Goal: Information Seeking & Learning: Check status

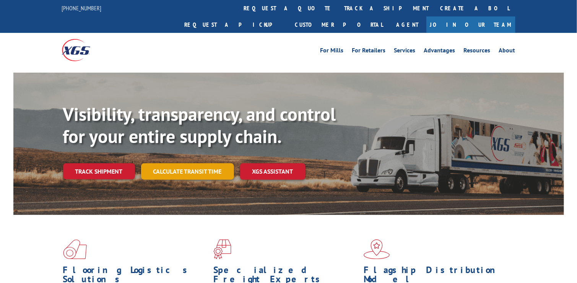
click at [125, 163] on link "Track shipment" at bounding box center [99, 171] width 72 height 16
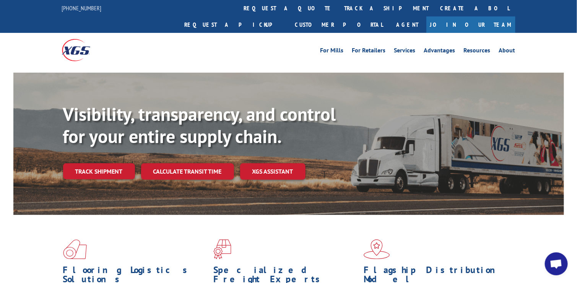
scroll to position [158, 0]
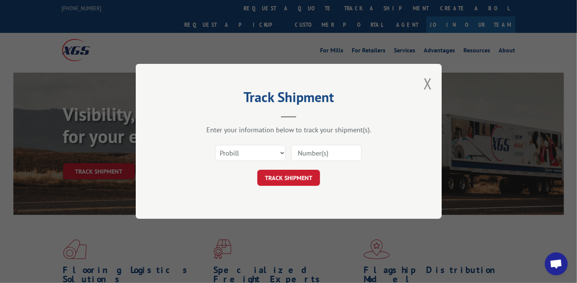
click at [300, 155] on input at bounding box center [326, 153] width 70 height 16
type input "17550901"
click button "TRACK SHIPMENT" at bounding box center [288, 178] width 63 height 16
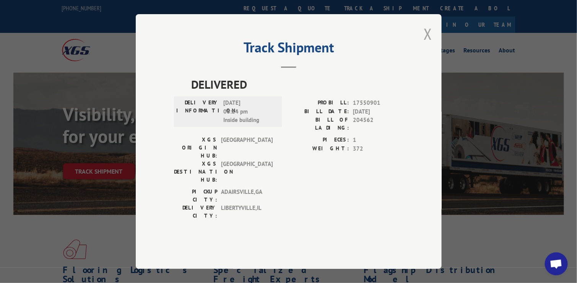
click at [426, 44] on button "Close modal" at bounding box center [427, 34] width 8 height 20
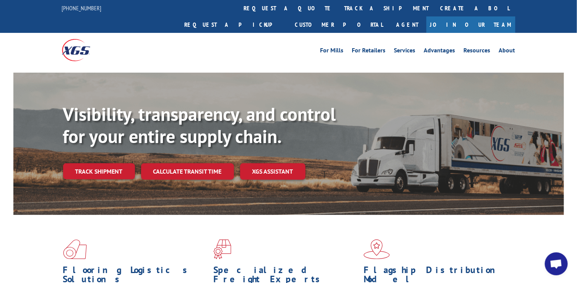
click at [119, 163] on link "Track shipment" at bounding box center [99, 171] width 72 height 16
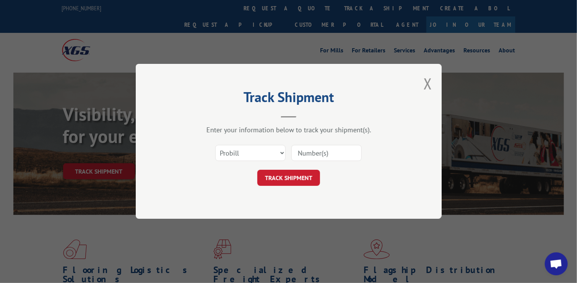
click at [321, 148] on input at bounding box center [326, 153] width 70 height 16
type input "17588855"
click button "TRACK SHIPMENT" at bounding box center [288, 178] width 63 height 16
